Goal: Task Accomplishment & Management: Manage account settings

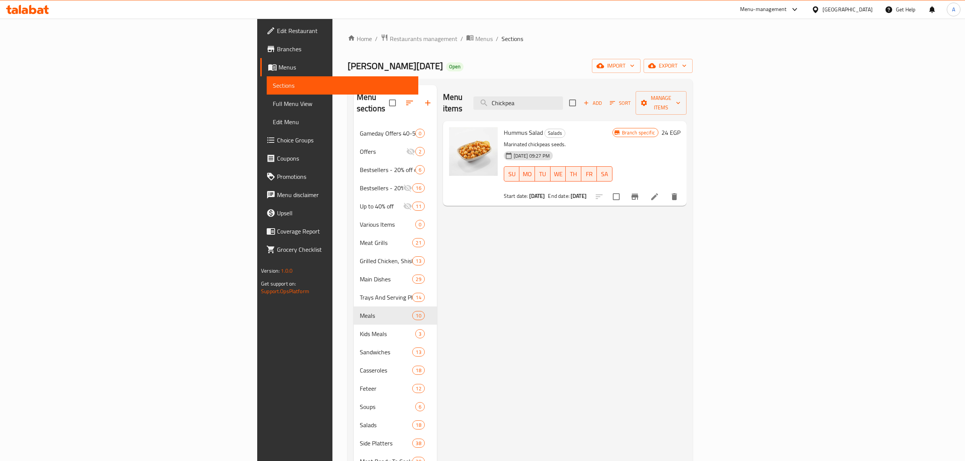
click at [332, 32] on div "Home / Restaurants management / Menus / Sections [PERSON_NAME][DATE] Open impor…" at bounding box center [519, 293] width 375 height 549
click at [390, 38] on span "Restaurants management" at bounding box center [424, 38] width 68 height 9
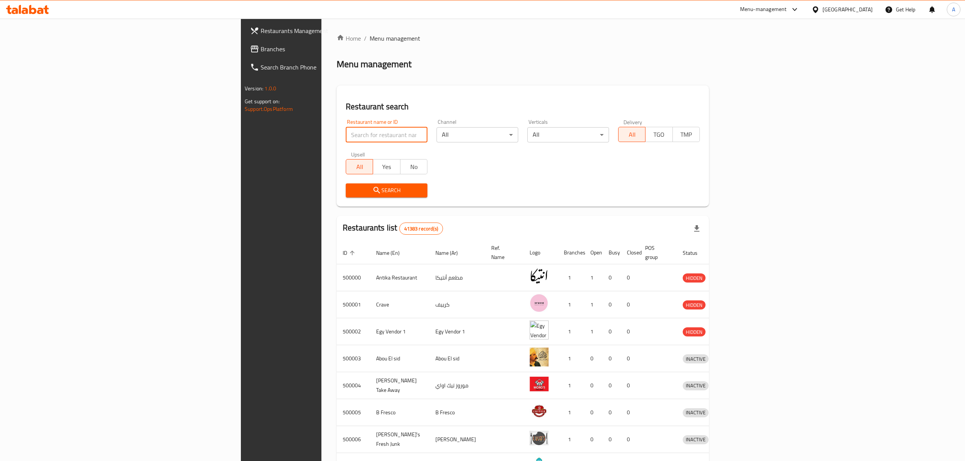
click at [346, 133] on input "search" at bounding box center [387, 134] width 82 height 15
paste input "645906"
type input "645906"
click button "Search" at bounding box center [387, 190] width 82 height 14
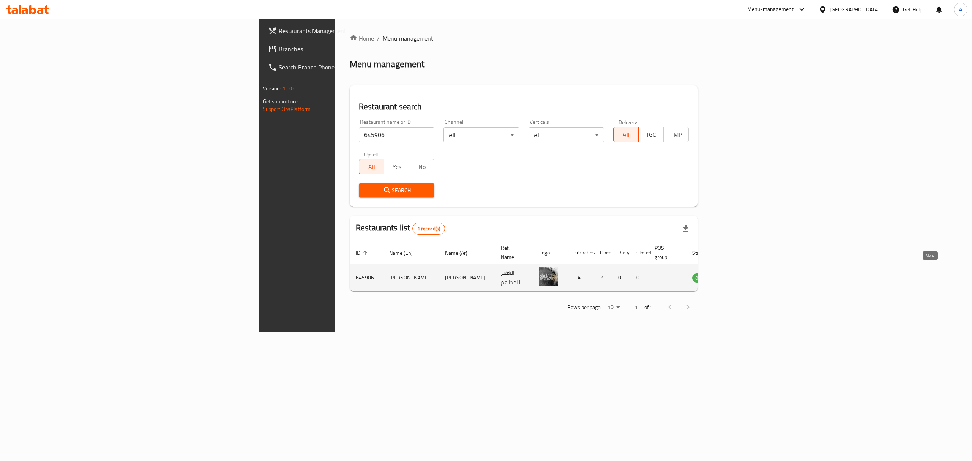
click at [741, 275] on icon "enhanced table" at bounding box center [737, 278] width 8 height 6
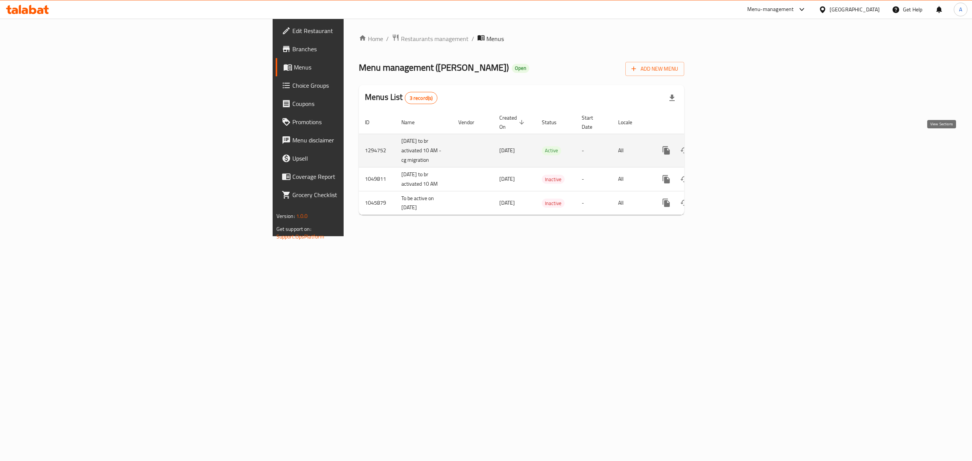
click at [726, 146] on icon "enhanced table" at bounding box center [721, 150] width 9 height 9
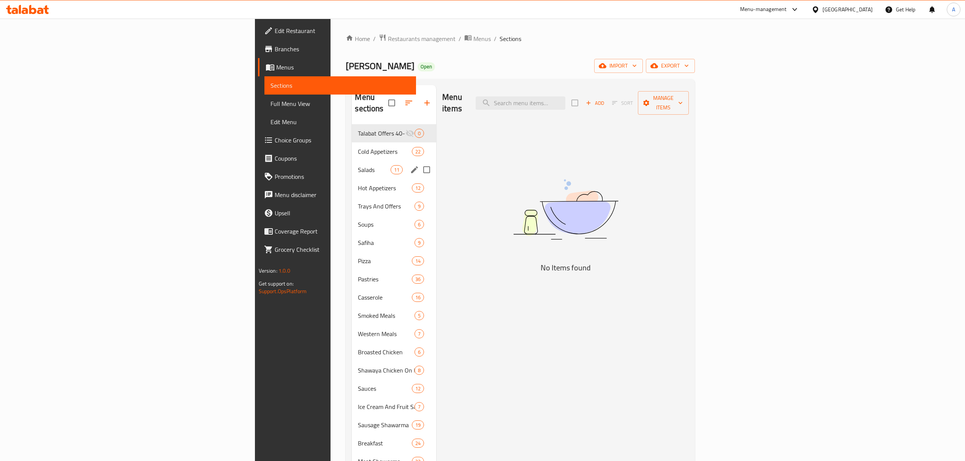
click at [352, 166] on div "Salads 11" at bounding box center [394, 170] width 84 height 18
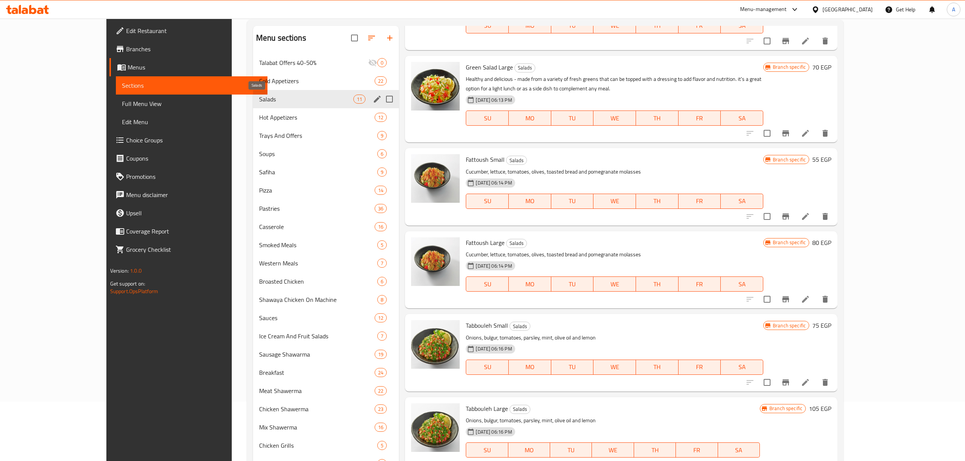
scroll to position [57, 0]
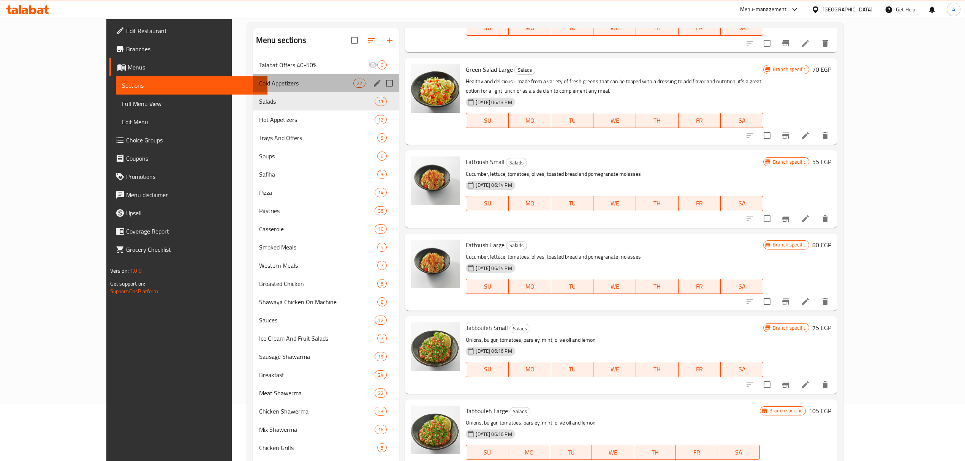
click at [253, 88] on div "Cold Appetizers 22" at bounding box center [326, 83] width 146 height 18
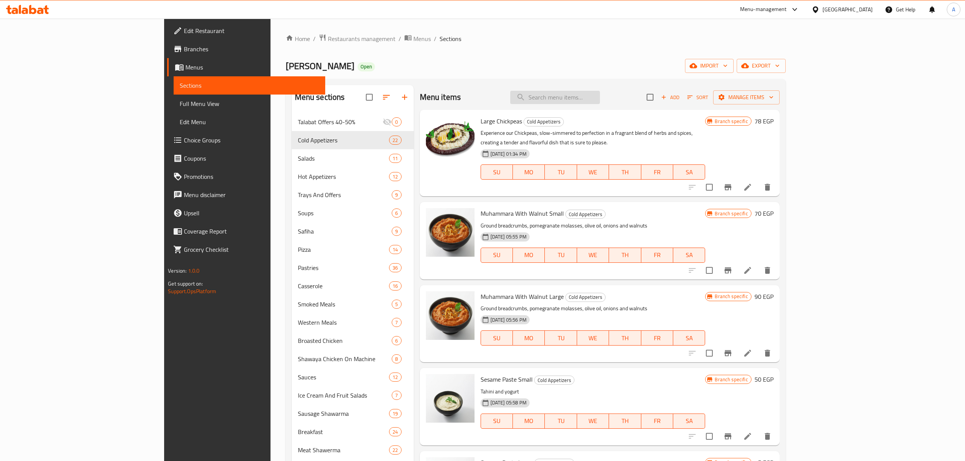
click at [600, 101] on input "search" at bounding box center [555, 97] width 90 height 13
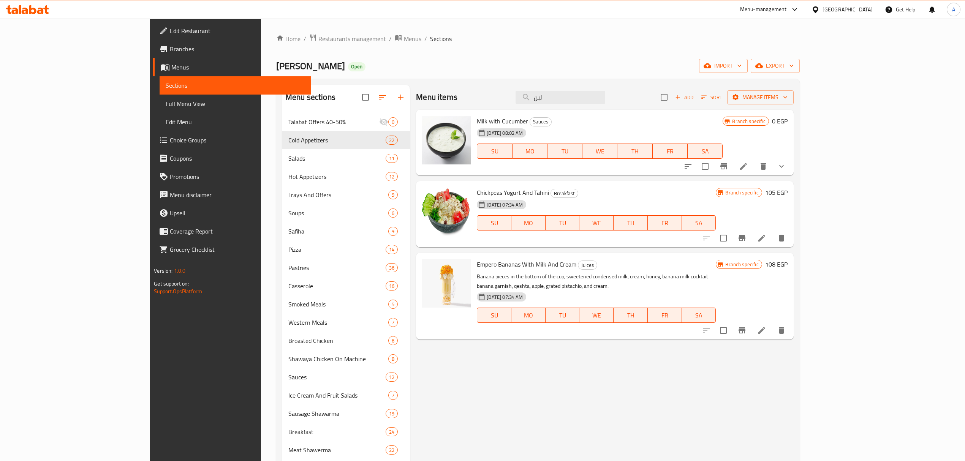
type input "لبن"
click at [786, 166] on icon "show more" at bounding box center [781, 166] width 9 height 9
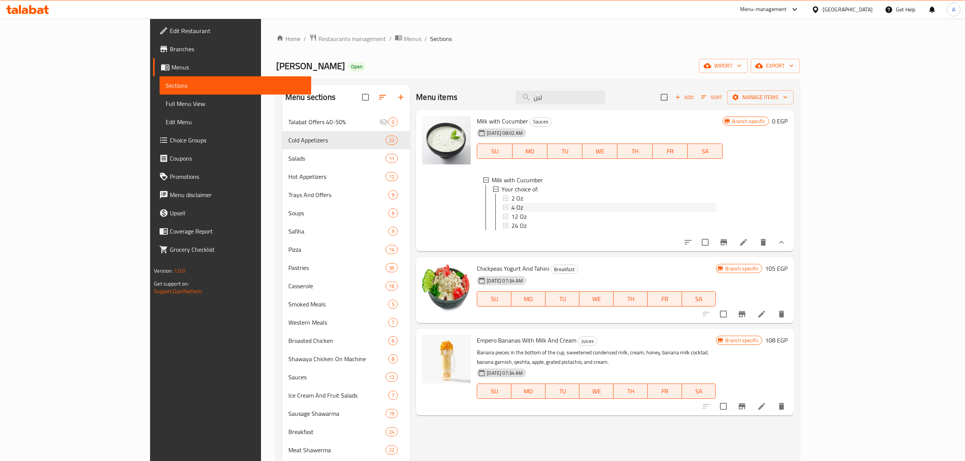
click at [511, 208] on div "4 Oz" at bounding box center [613, 207] width 205 height 9
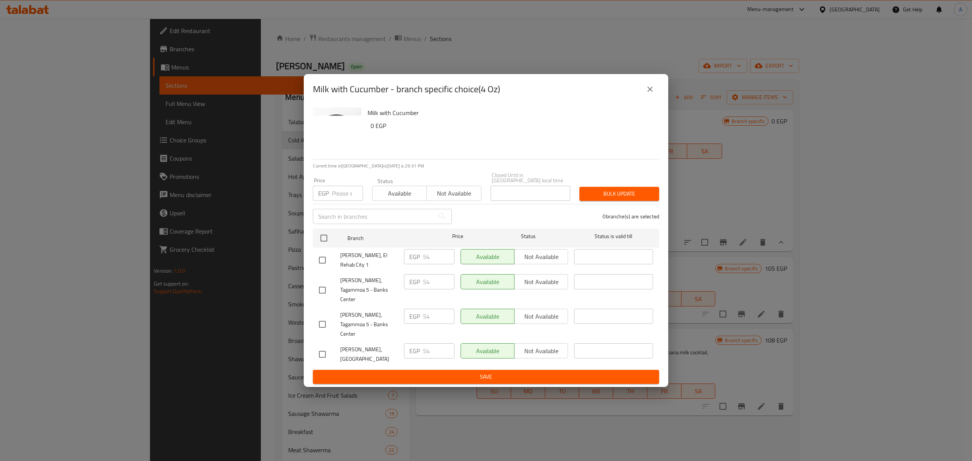
click at [334, 201] on input "number" at bounding box center [347, 193] width 31 height 15
type input "74"
click at [324, 246] on input "checkbox" at bounding box center [324, 238] width 16 height 16
checkbox input "true"
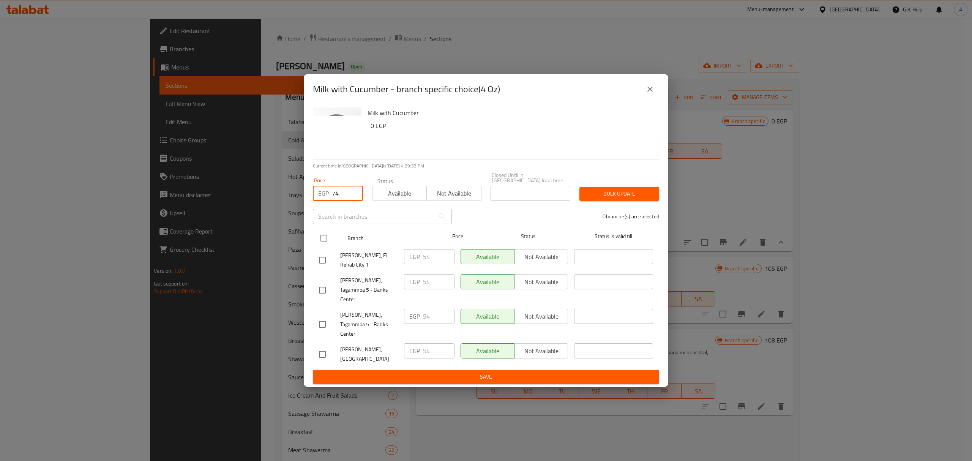
checkbox input "true"
click at [617, 199] on span "Bulk update" at bounding box center [620, 193] width 68 height 9
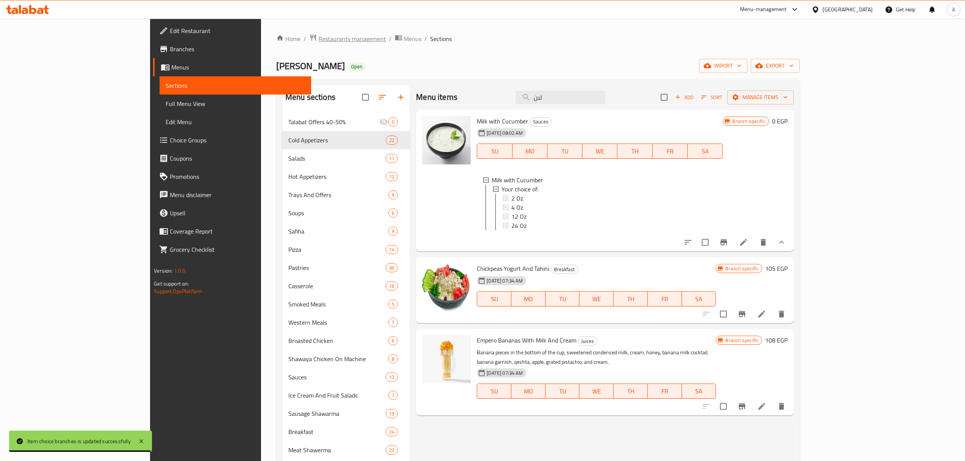
click at [318, 43] on span "Restaurants management" at bounding box center [352, 38] width 68 height 9
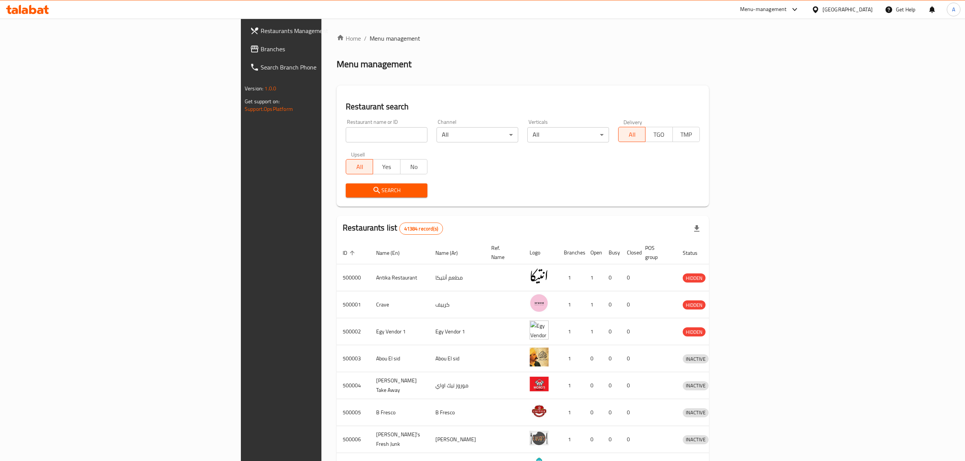
click at [261, 50] on span "Branches" at bounding box center [328, 48] width 135 height 9
